Goal: Information Seeking & Learning: Learn about a topic

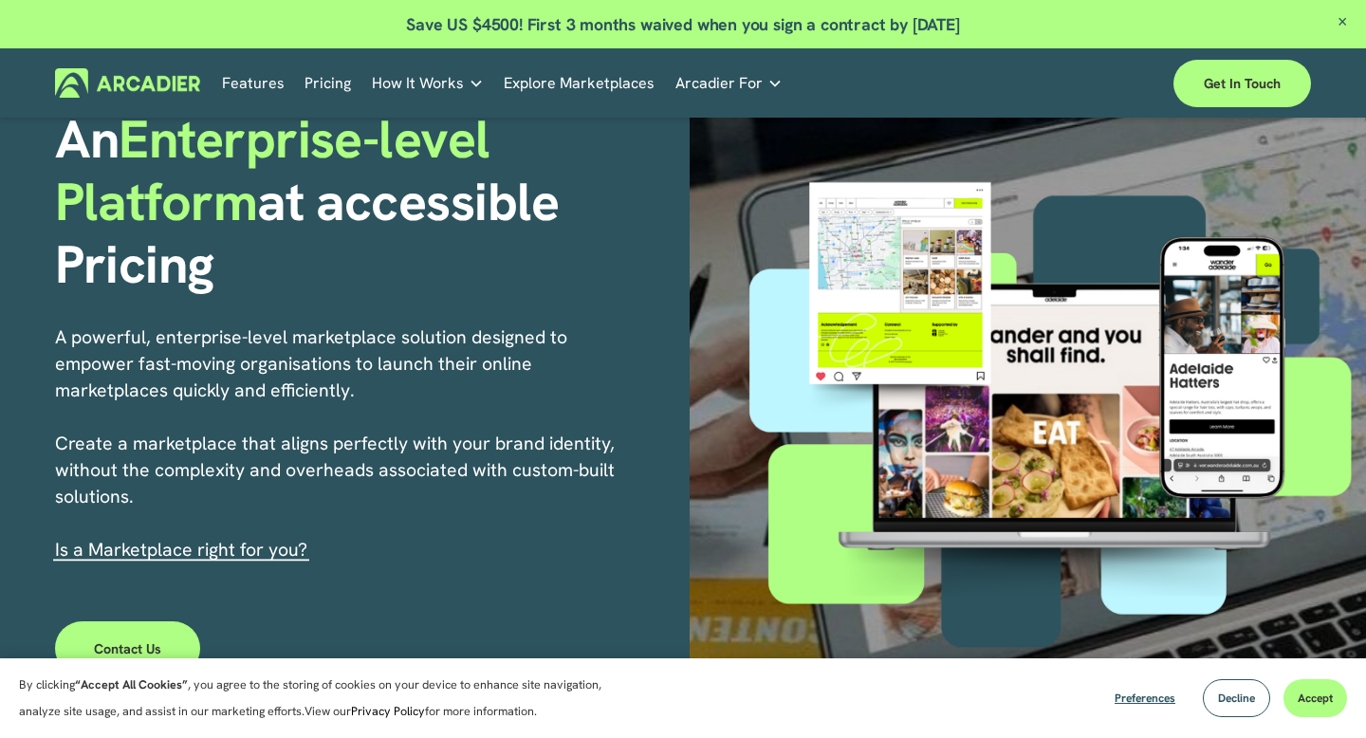
click at [327, 92] on link "Pricing" at bounding box center [327, 82] width 46 height 29
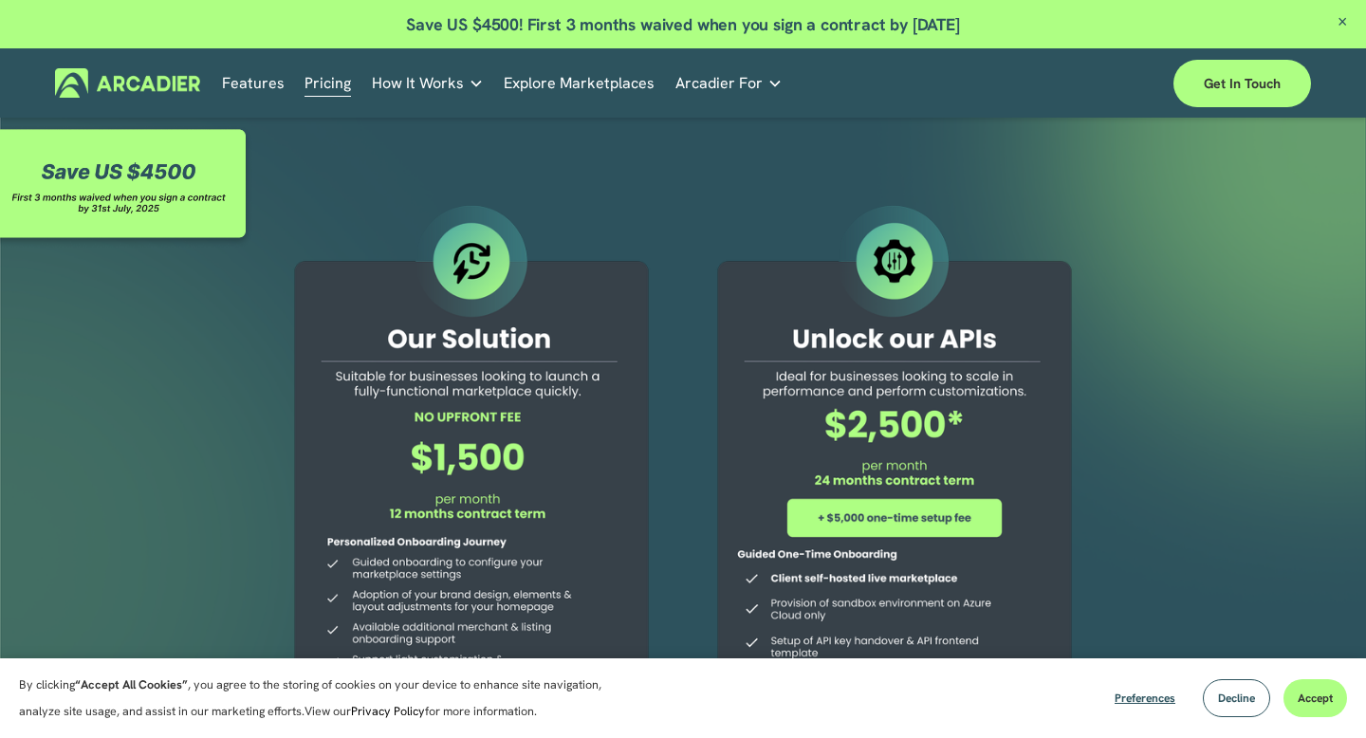
scroll to position [28, 0]
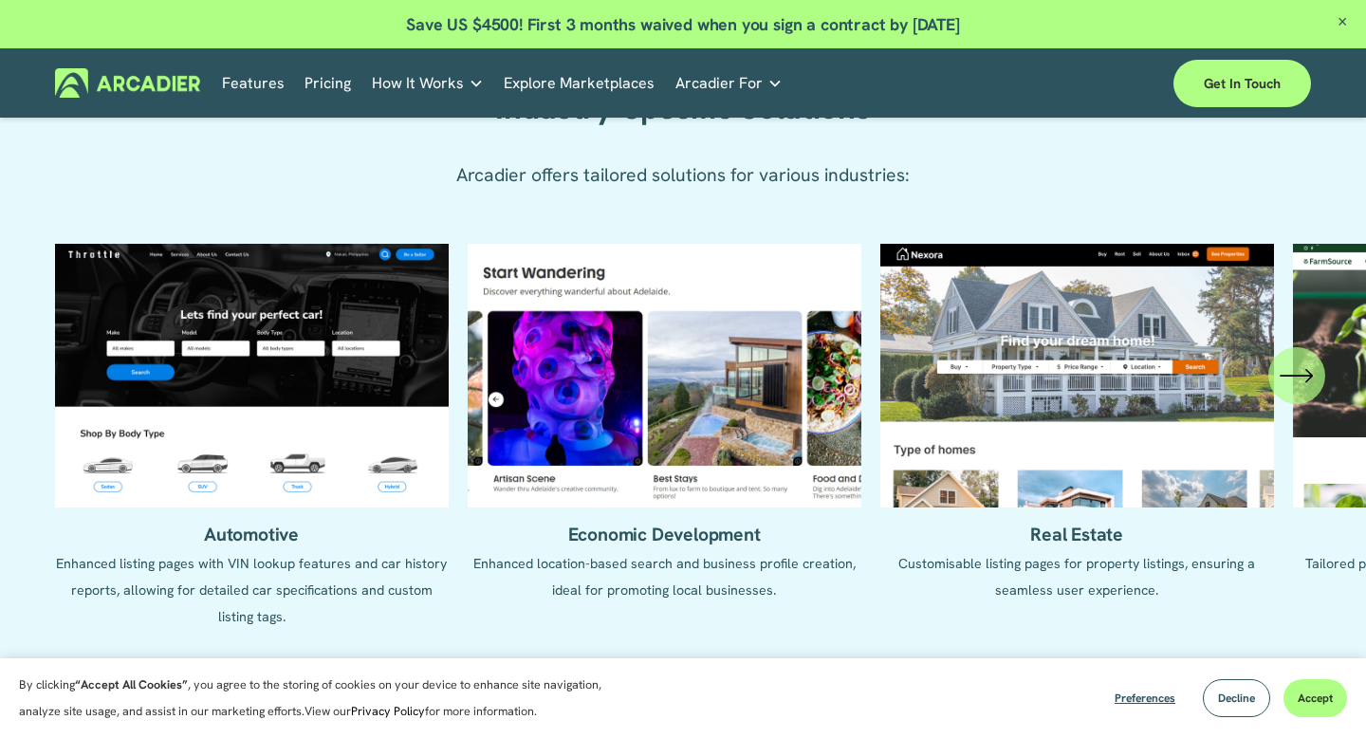
scroll to position [1498, 0]
